Goal: Check status: Check status

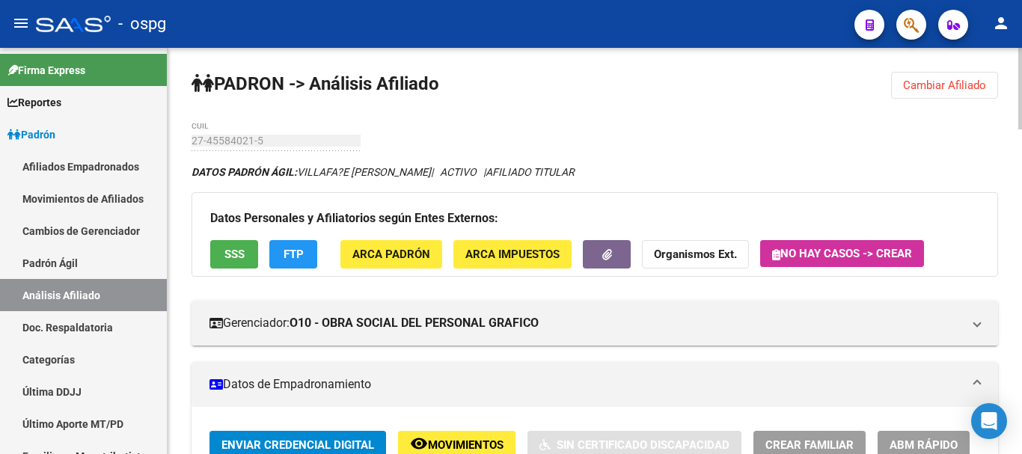
scroll to position [2, 0]
click at [901, 82] on button "Cambiar Afiliado" at bounding box center [944, 85] width 107 height 27
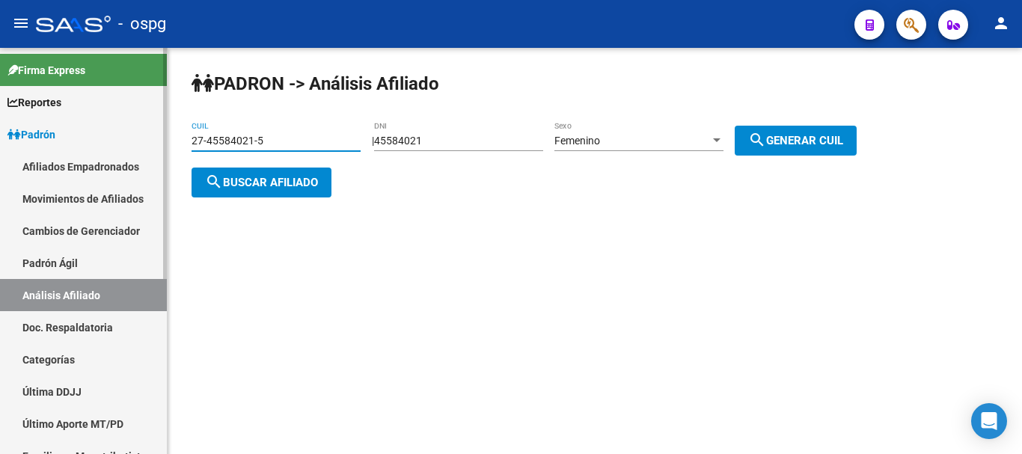
drag, startPoint x: 338, startPoint y: 135, endPoint x: 257, endPoint y: 115, distance: 83.9
click at [150, 151] on mat-sidenav-container "Firma Express Reportes Ingresos Devengados Análisis Histórico Detalles Transfer…" at bounding box center [511, 251] width 1022 height 406
type input "20-95855876-8"
click at [308, 176] on span "search Buscar afiliado" at bounding box center [261, 182] width 113 height 13
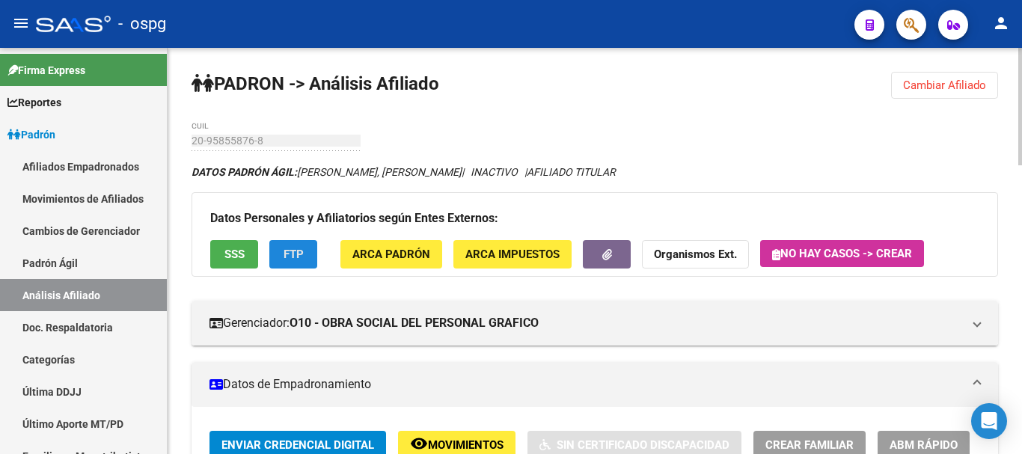
click at [303, 249] on span "FTP" at bounding box center [294, 255] width 20 height 13
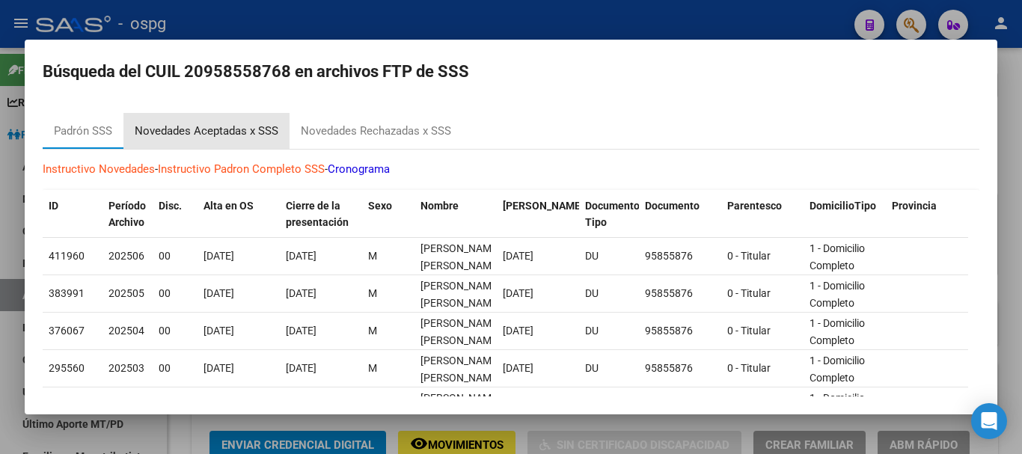
click at [177, 127] on div "Novedades Aceptadas x SSS" at bounding box center [207, 131] width 144 height 17
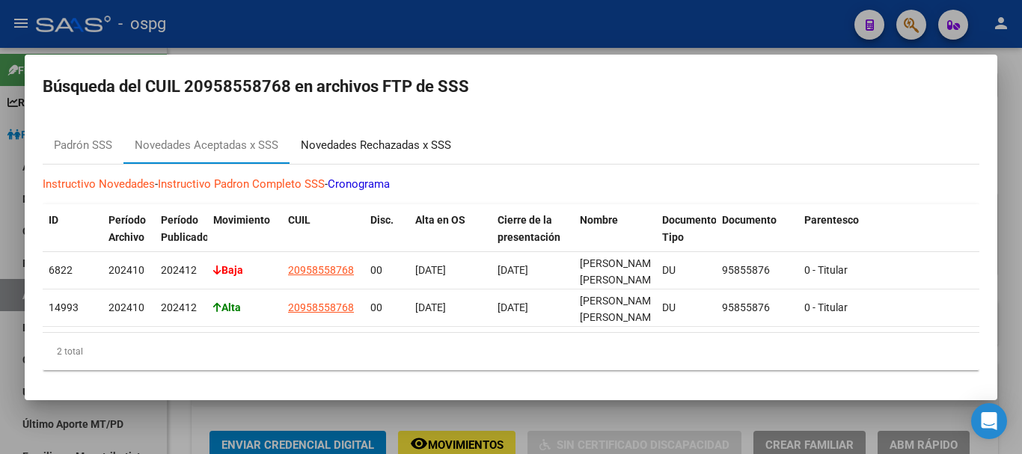
click at [340, 144] on div "Novedades Rechazadas x SSS" at bounding box center [376, 145] width 150 height 17
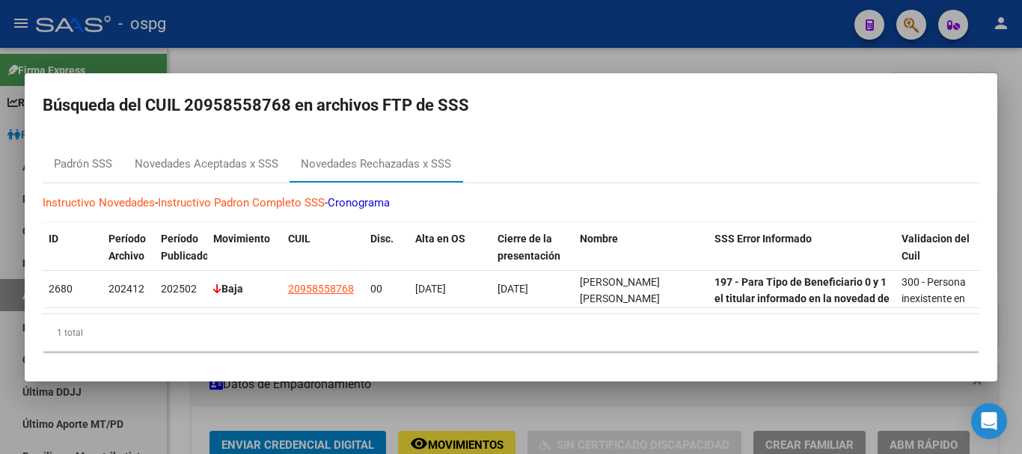
click at [549, 49] on div at bounding box center [511, 227] width 1022 height 454
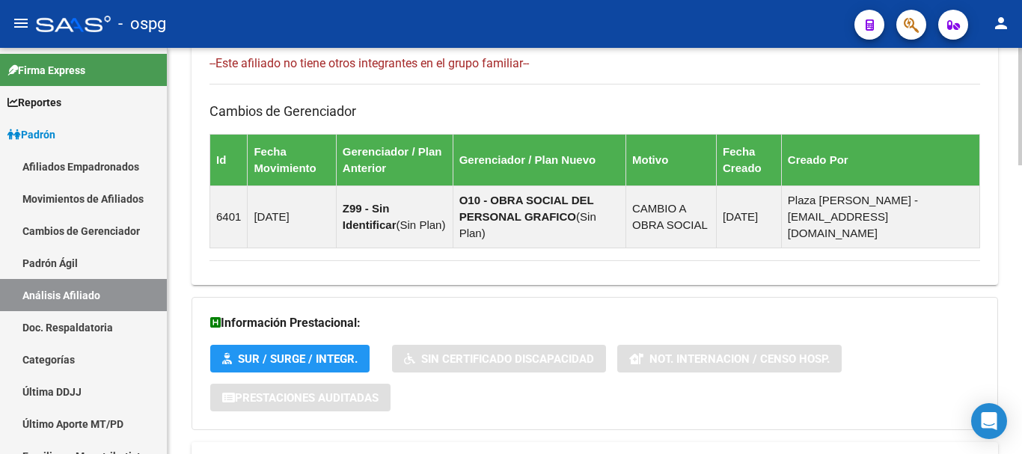
scroll to position [997, 0]
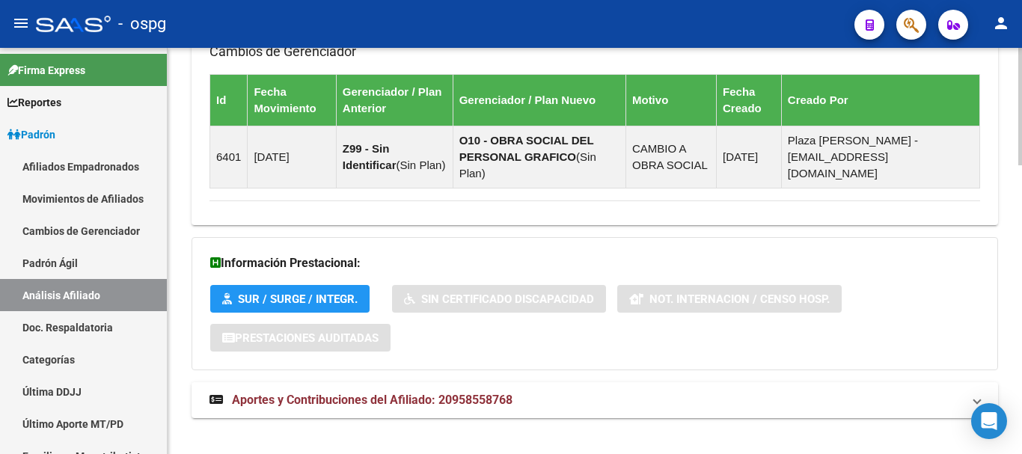
click at [1020, 436] on div at bounding box center [1021, 391] width 4 height 118
drag, startPoint x: 686, startPoint y: 415, endPoint x: 680, endPoint y: 409, distance: 8.5
click at [674, 392] on mat-expansion-panel-header "Aportes y Contribuciones del Afiliado: 20958558768" at bounding box center [595, 400] width 807 height 36
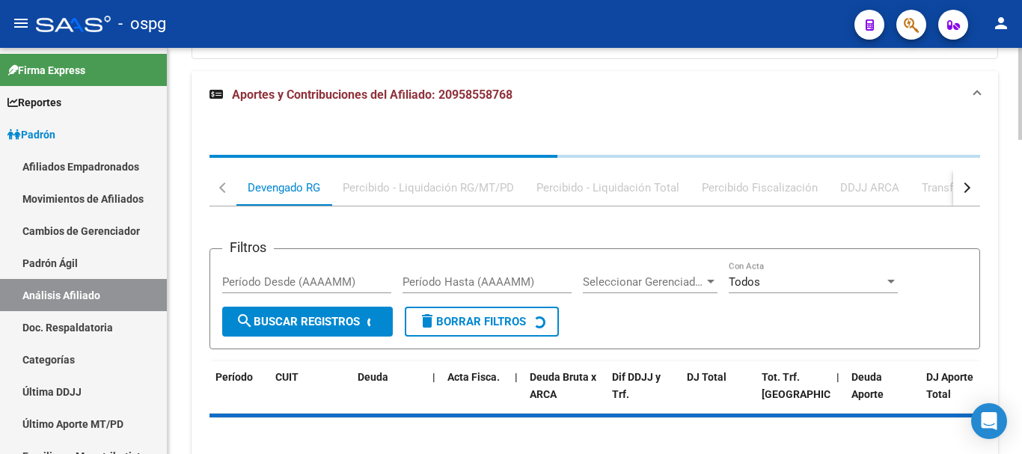
scroll to position [1309, 0]
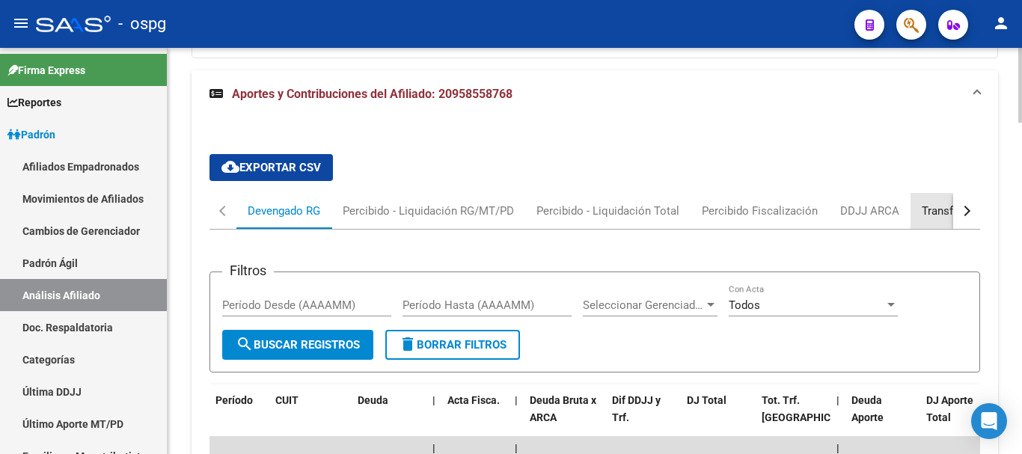
click at [945, 193] on div "Transferencias ARCA" at bounding box center [975, 211] width 129 height 36
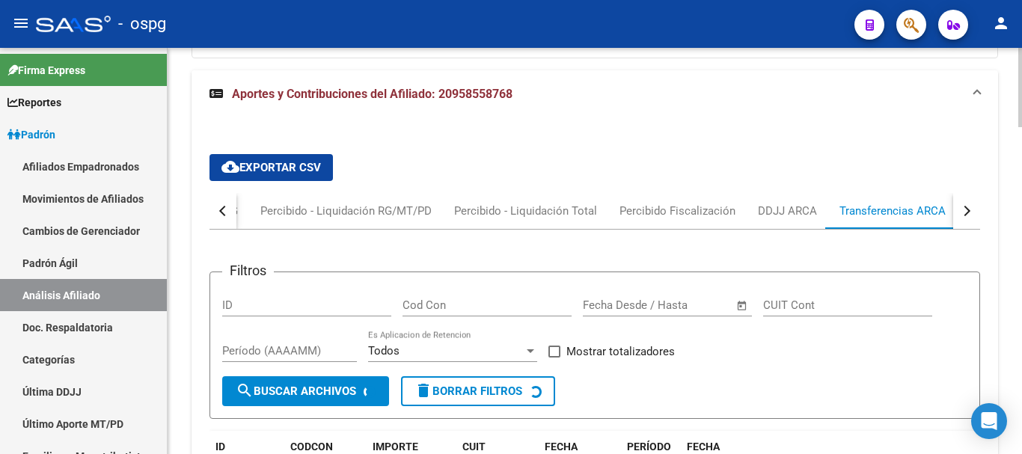
click at [964, 169] on div "cloud_download Exportar CSV Devengado RG Percibido - Liquidación RG/MT/PD Perci…" at bounding box center [595, 455] width 771 height 626
click at [969, 193] on button "button" at bounding box center [967, 211] width 27 height 36
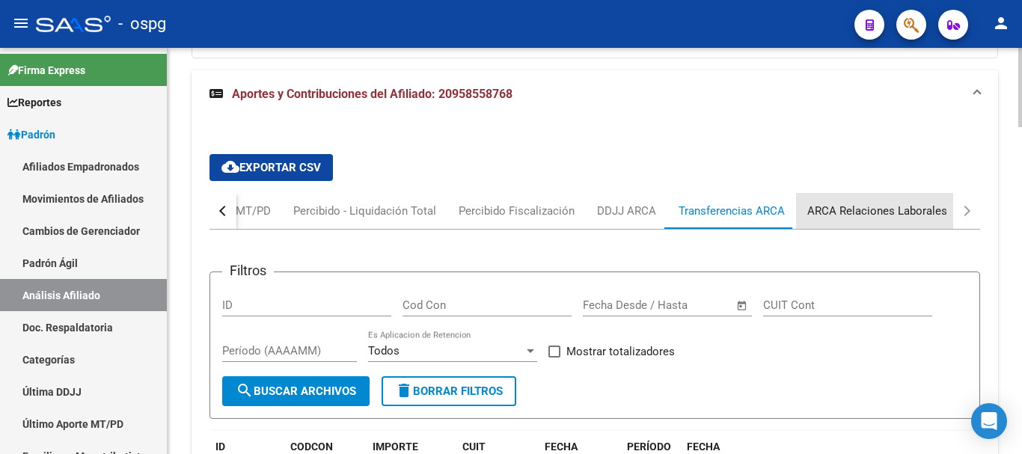
click at [900, 203] on div "ARCA Relaciones Laborales" at bounding box center [878, 211] width 140 height 16
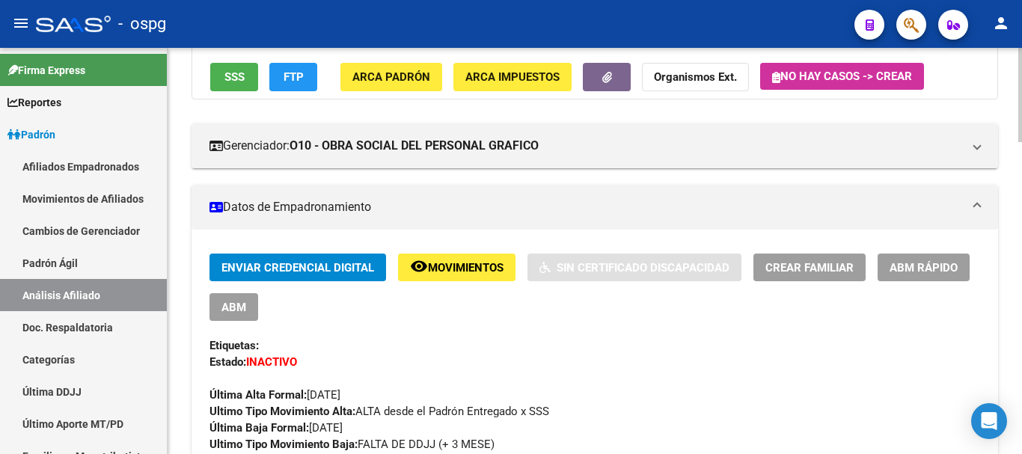
scroll to position [0, 0]
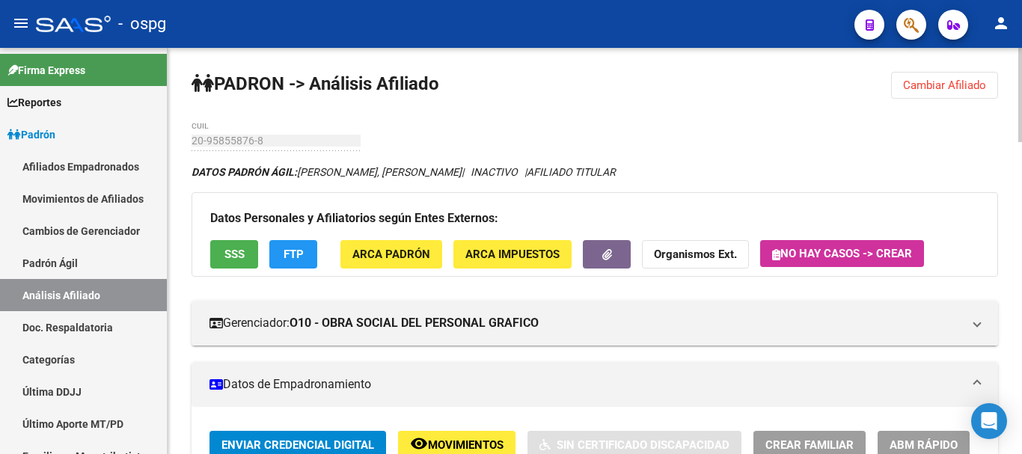
click at [673, 259] on strong "Organismos Ext." at bounding box center [695, 255] width 83 height 13
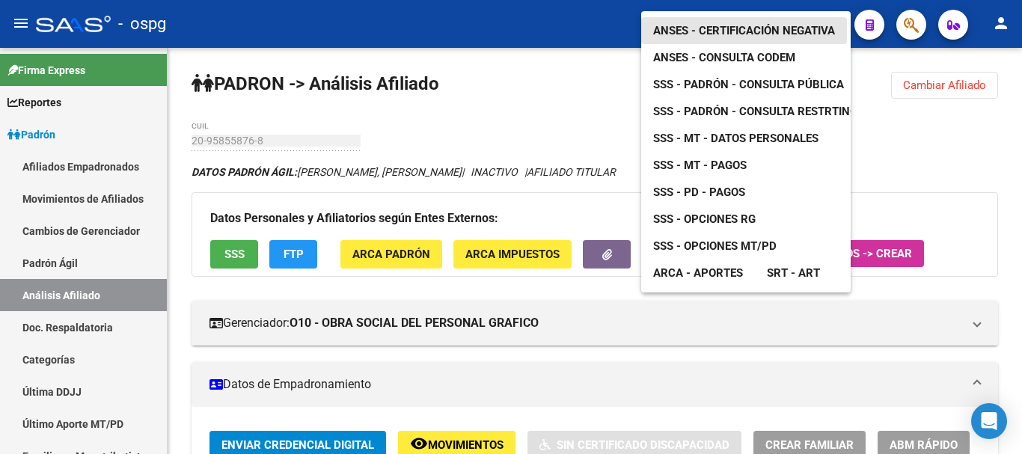
click at [740, 17] on link "ANSES - Certificación Negativa" at bounding box center [744, 30] width 206 height 27
